Goal: Information Seeking & Learning: Learn about a topic

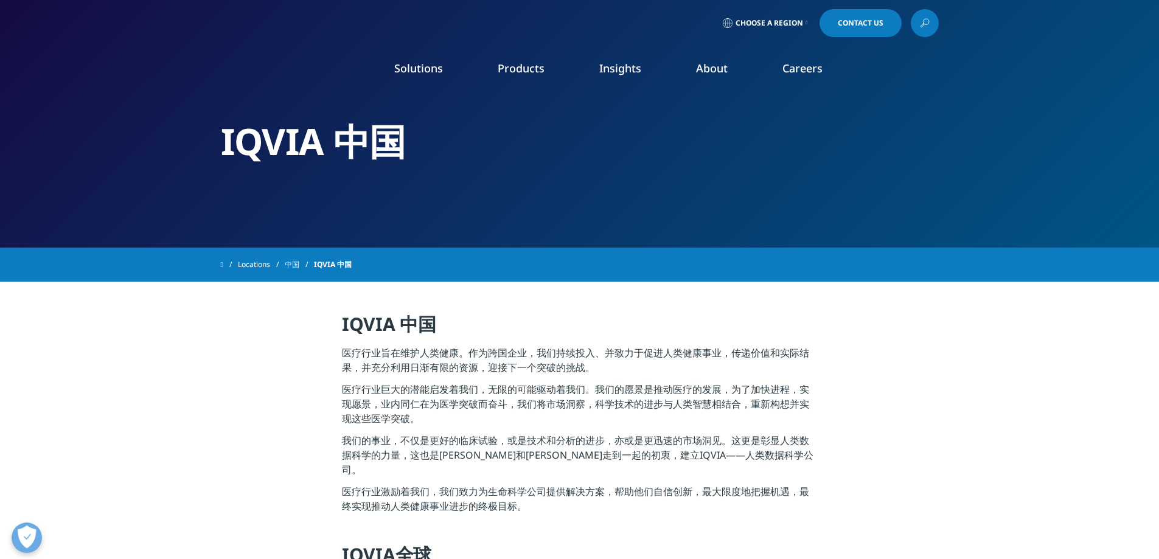
click at [599, 72] on link "Insights" at bounding box center [620, 68] width 42 height 15
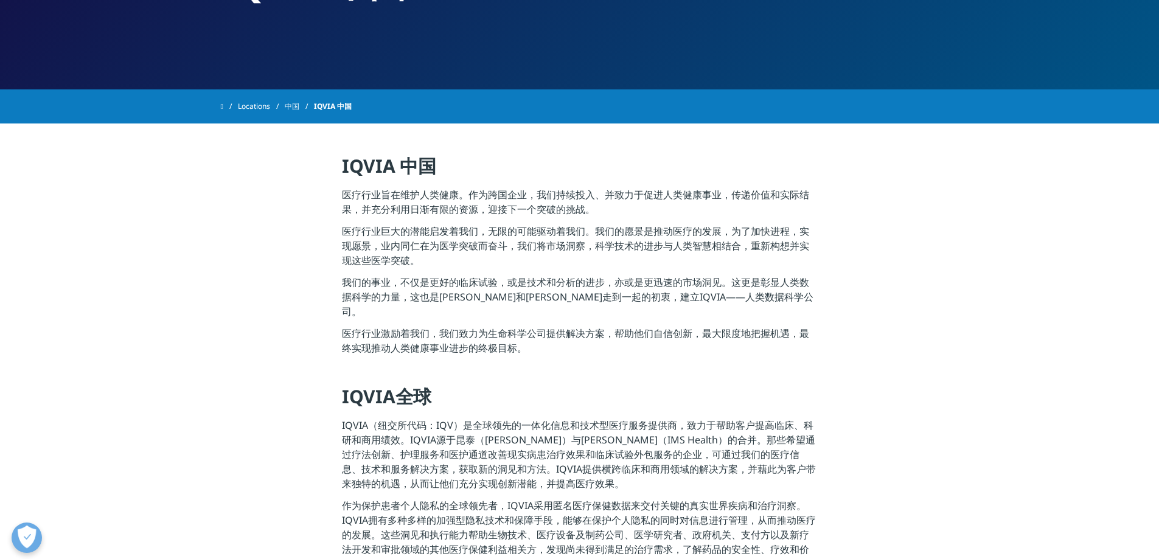
scroll to position [37, 0]
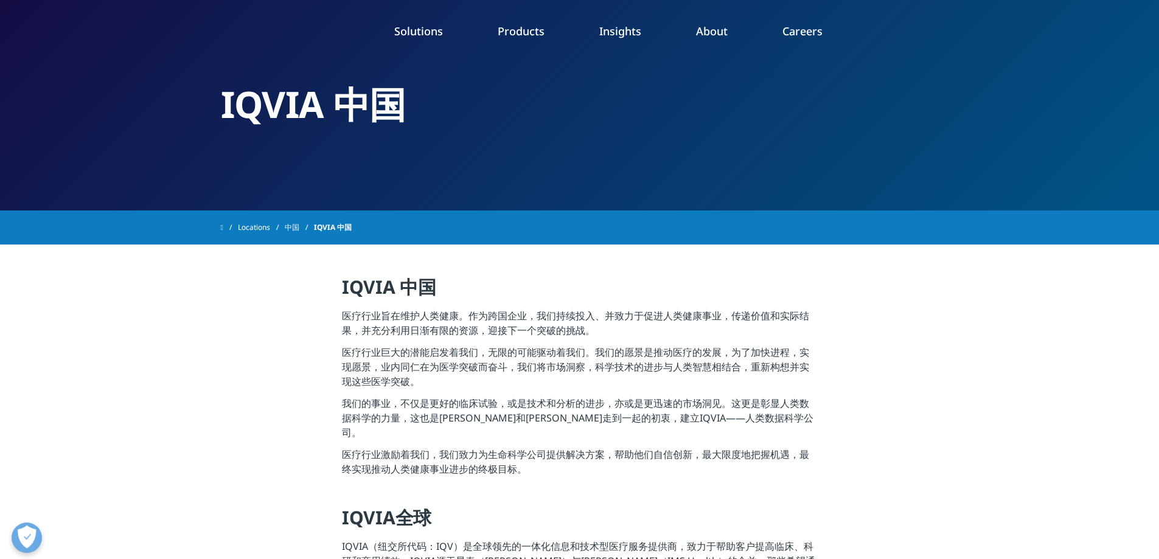
click at [593, 245] on link "READ MORE" at bounding box center [611, 249] width 114 height 10
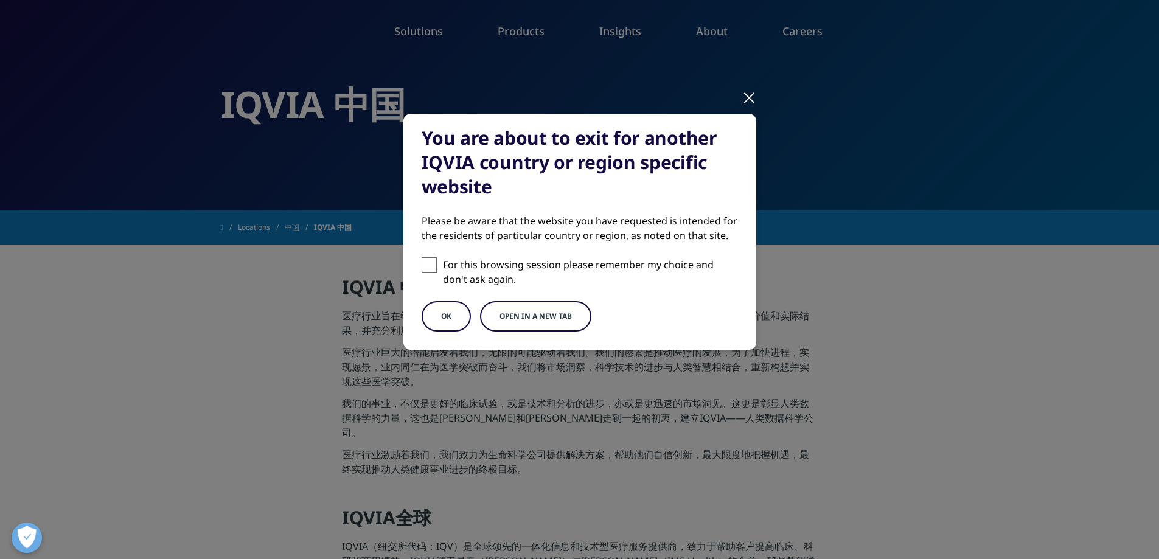
click at [433, 267] on span at bounding box center [429, 264] width 15 height 15
click at [433, 267] on input "For this browsing session please remember my choice and don't ask again." at bounding box center [429, 264] width 15 height 15
checkbox input "true"
click at [440, 312] on button "OK" at bounding box center [446, 316] width 49 height 30
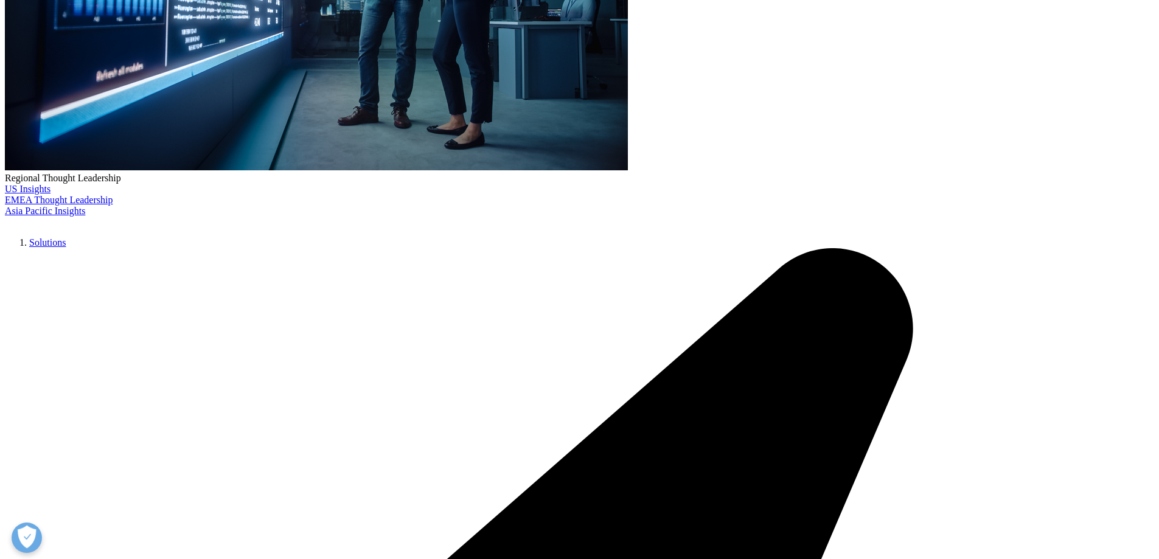
scroll to position [333, 0]
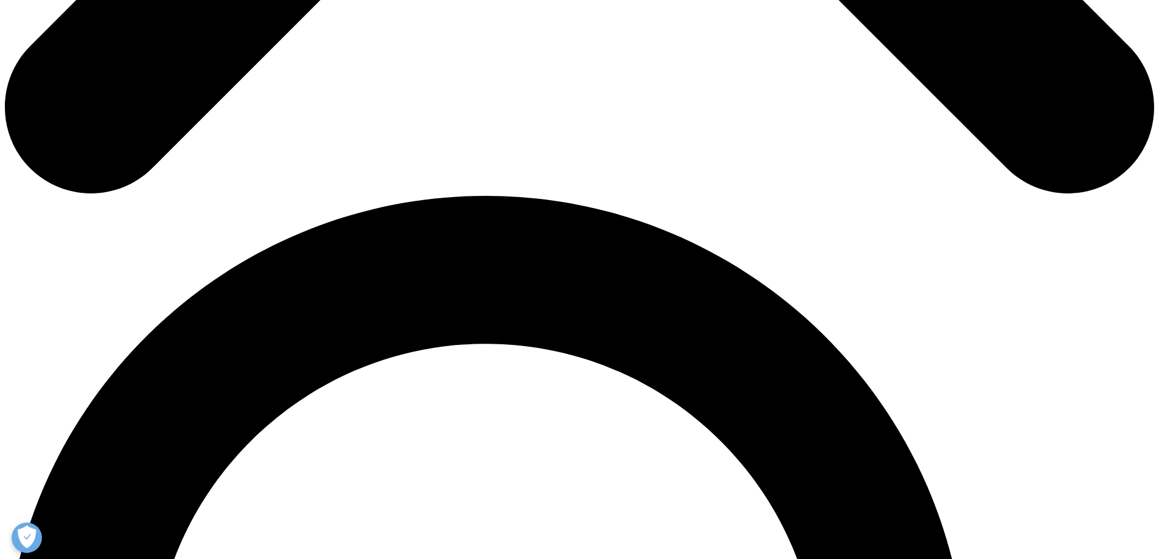
scroll to position [868, 0]
